Goal: Check status: Check status

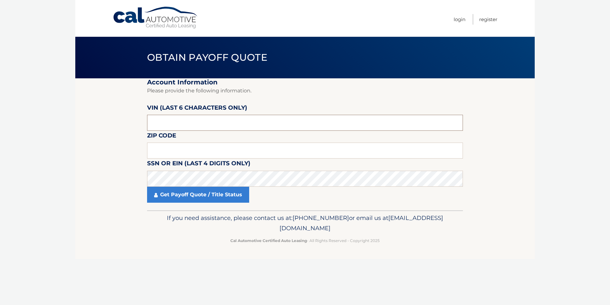
drag, startPoint x: 187, startPoint y: 125, endPoint x: 187, endPoint y: 121, distance: 3.2
click at [187, 124] on input "text" at bounding box center [305, 123] width 316 height 16
click at [182, 145] on input "text" at bounding box center [305, 150] width 316 height 16
type input "07746"
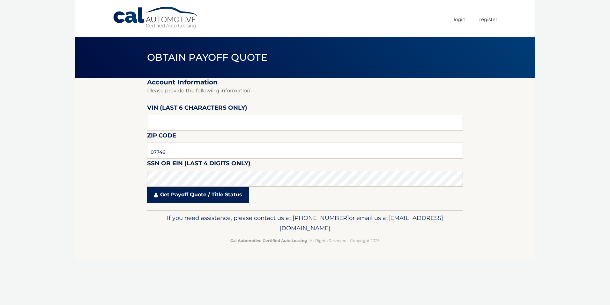
click at [189, 193] on link "Get Payoff Quote / Title Status" at bounding box center [198, 194] width 102 height 16
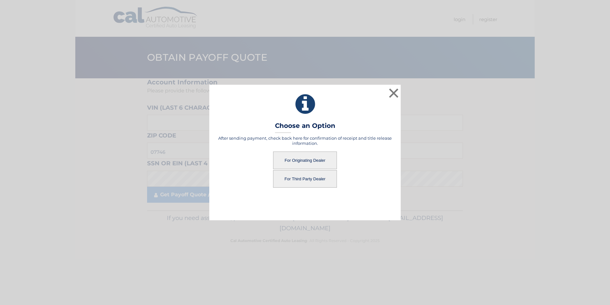
click at [292, 159] on button "For Originating Dealer" at bounding box center [305, 160] width 64 height 18
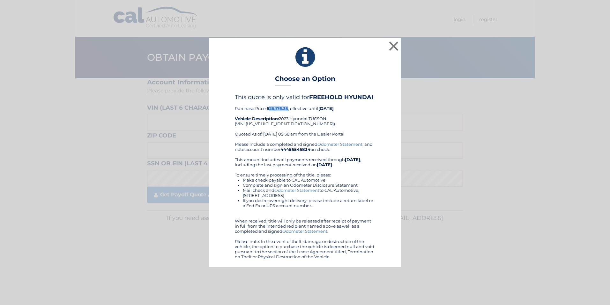
drag, startPoint x: 270, startPoint y: 108, endPoint x: 289, endPoint y: 108, distance: 18.8
click at [288, 108] on b "$25,176.35" at bounding box center [277, 108] width 21 height 5
drag, startPoint x: 289, startPoint y: 108, endPoint x: 284, endPoint y: 108, distance: 4.2
copy b "25,176.35"
click at [398, 45] on button "×" at bounding box center [394, 46] width 13 height 13
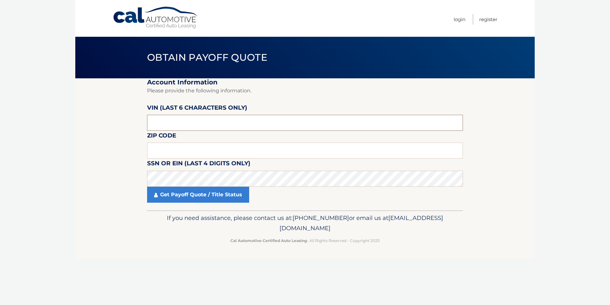
click at [170, 123] on input "text" at bounding box center [305, 123] width 316 height 16
click at [174, 149] on input "text" at bounding box center [305, 150] width 316 height 16
type input "07746"
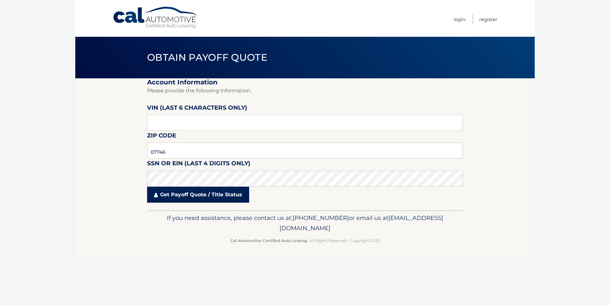
click at [156, 191] on link "Get Payoff Quote / Title Status" at bounding box center [198, 194] width 102 height 16
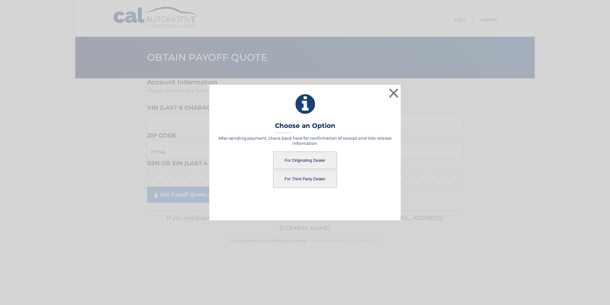
click at [323, 159] on button "For Originating Dealer" at bounding box center [305, 160] width 64 height 18
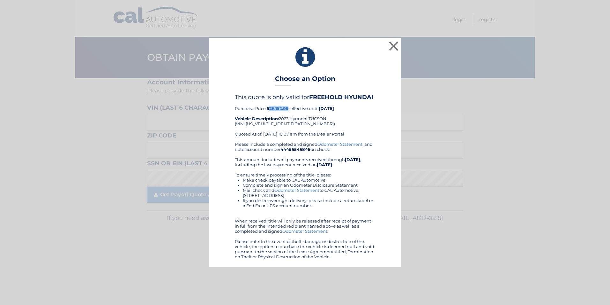
drag, startPoint x: 271, startPoint y: 109, endPoint x: 289, endPoint y: 109, distance: 17.6
click at [289, 109] on b "$26,152.09" at bounding box center [278, 108] width 22 height 5
copy b "26,152.09"
click at [396, 45] on button "×" at bounding box center [394, 46] width 13 height 13
